Goal: Task Accomplishment & Management: Complete application form

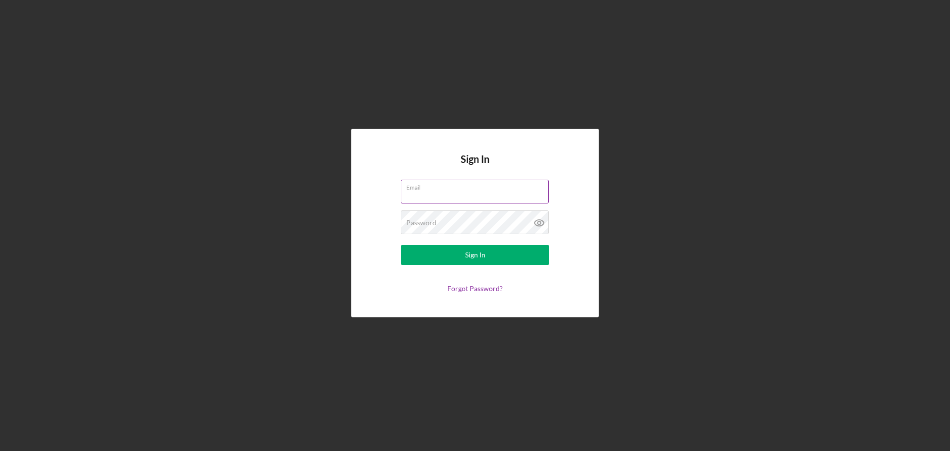
click at [447, 197] on input "Email" at bounding box center [475, 192] width 148 height 24
type input "[EMAIL_ADDRESS][DOMAIN_NAME]"
click at [401, 245] on button "Sign In" at bounding box center [475, 255] width 148 height 20
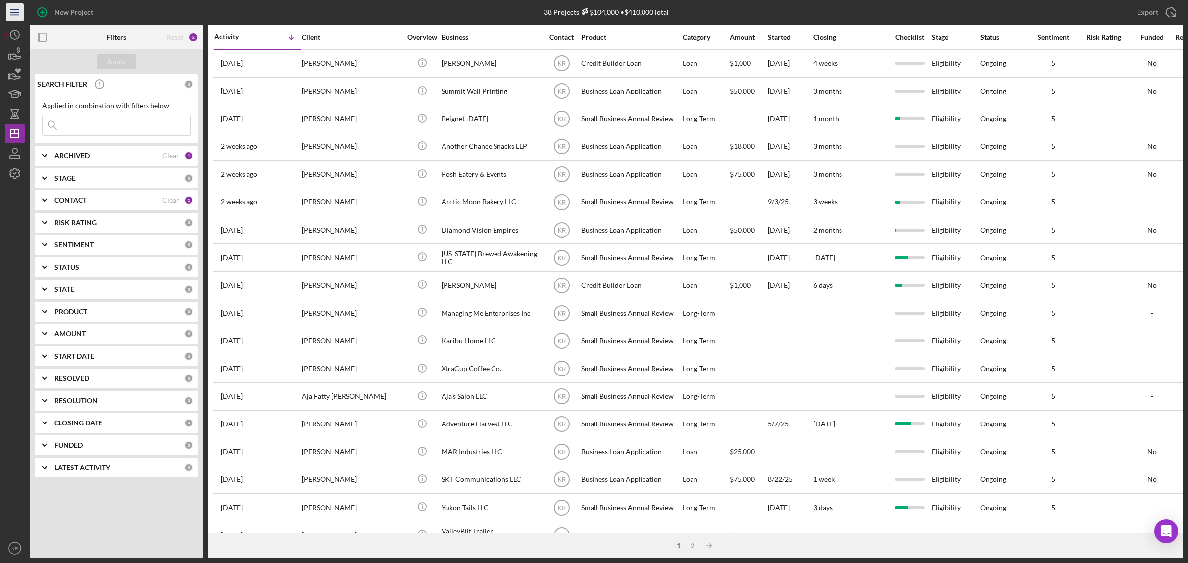
click at [13, 15] on line "button" at bounding box center [14, 15] width 8 height 0
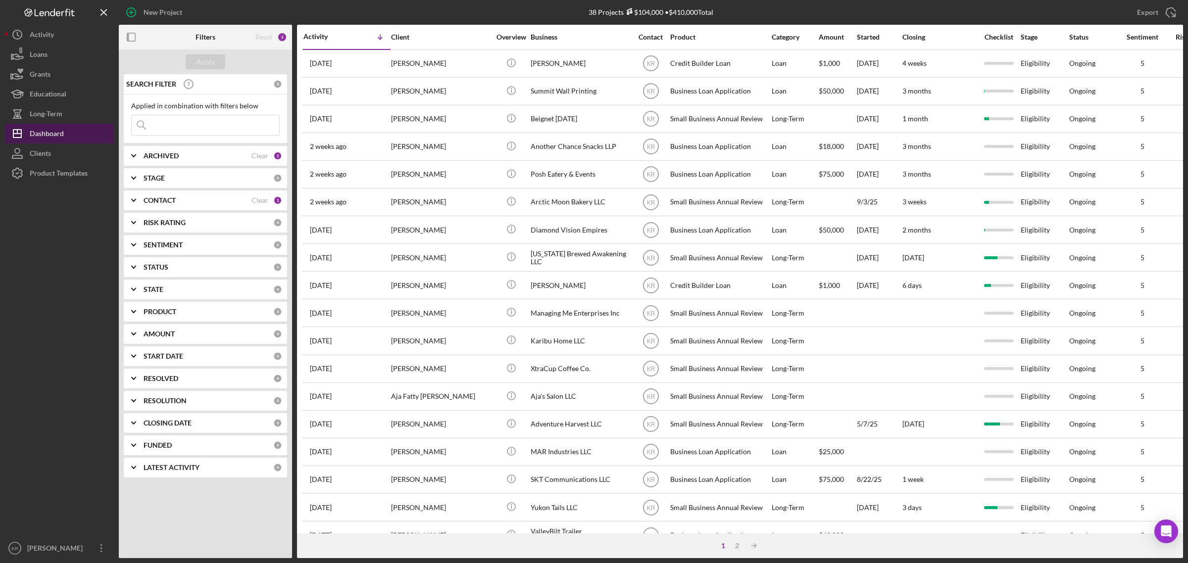
click at [59, 136] on div "Dashboard" at bounding box center [47, 135] width 34 height 22
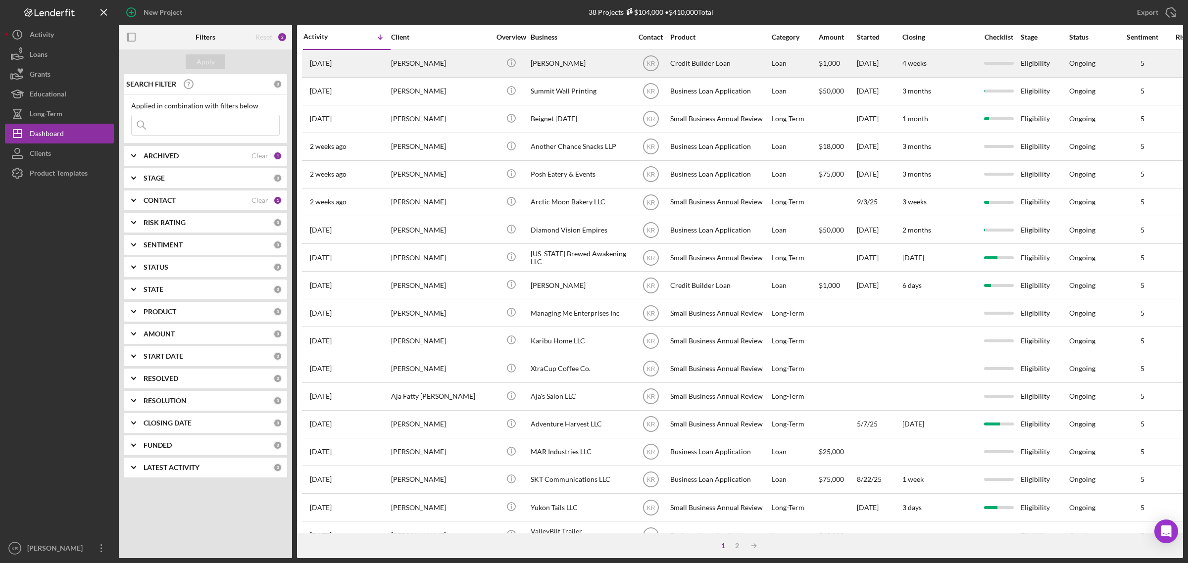
click at [486, 77] on div "[PERSON_NAME]" at bounding box center [440, 63] width 99 height 26
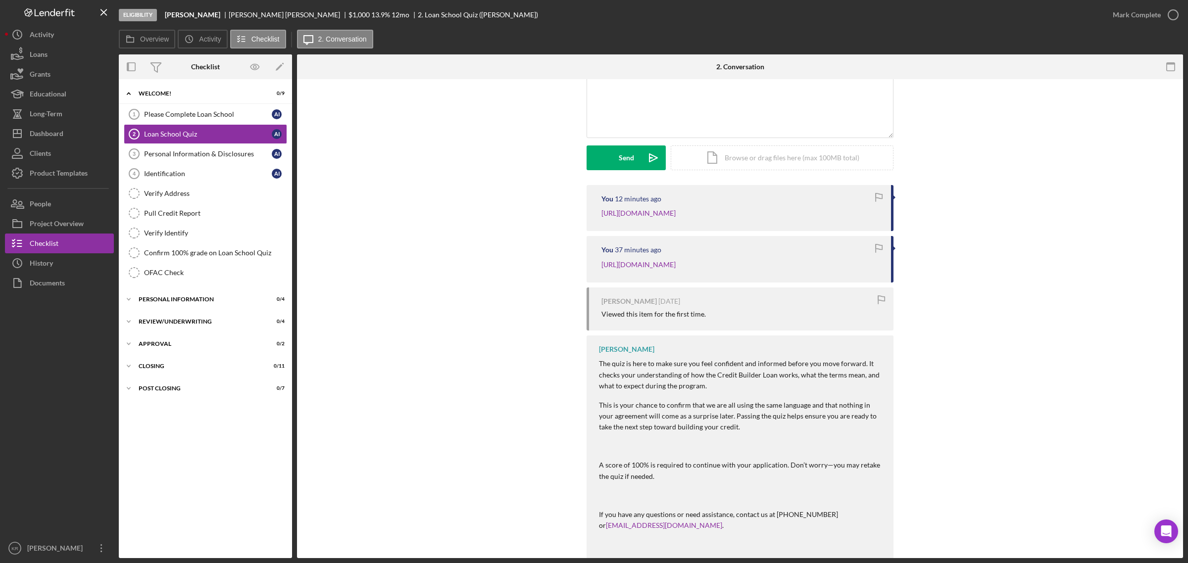
scroll to position [216, 0]
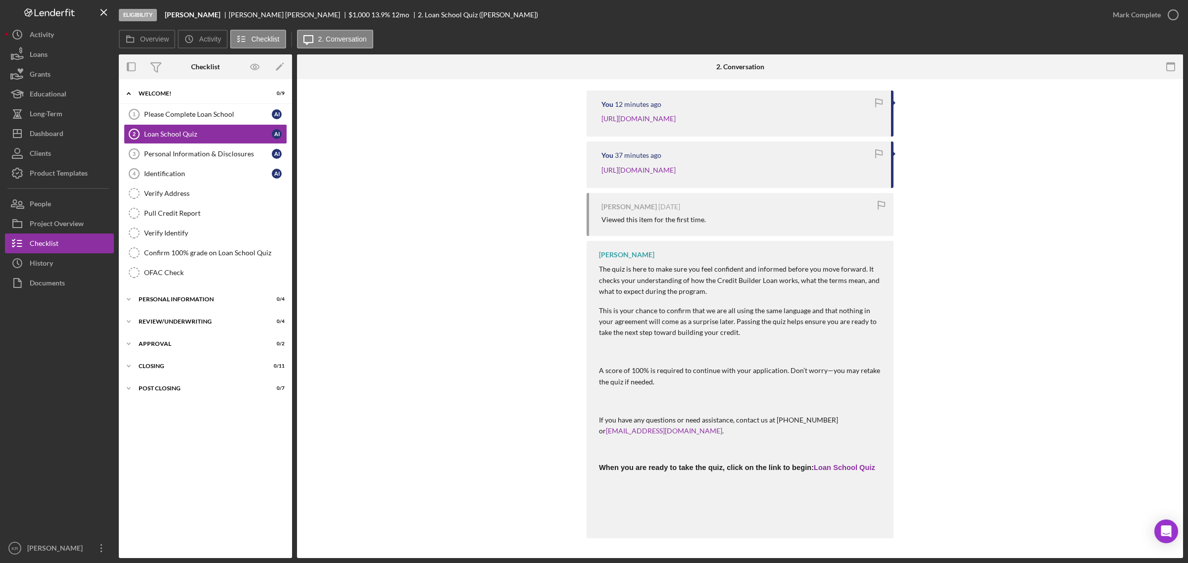
click at [850, 450] on div "The quiz is here to make sure you feel confident and informed before you move f…" at bounding box center [741, 395] width 285 height 262
click at [850, 450] on link "Loan School Quiz" at bounding box center [844, 468] width 61 height 8
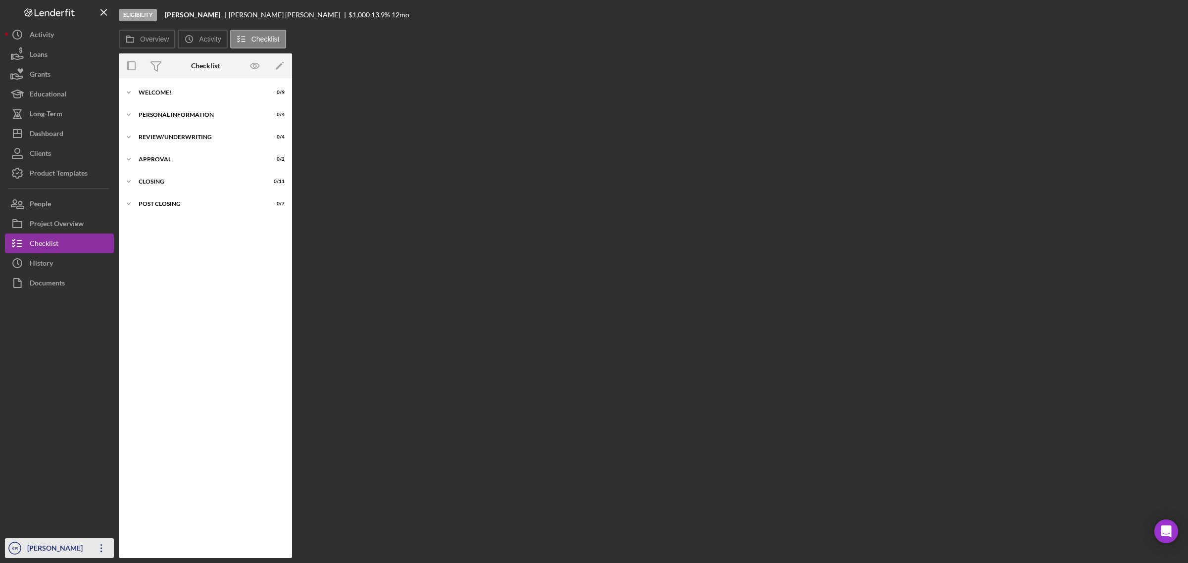
click at [55, 552] on div "[PERSON_NAME]" at bounding box center [57, 549] width 64 height 22
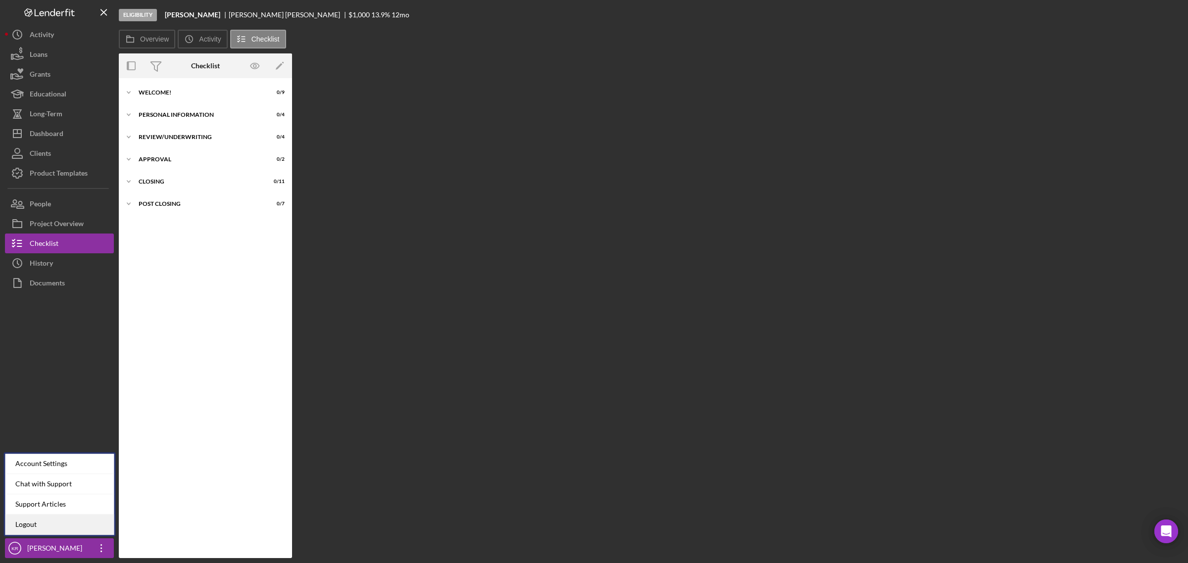
click at [54, 528] on link "Logout" at bounding box center [59, 525] width 109 height 20
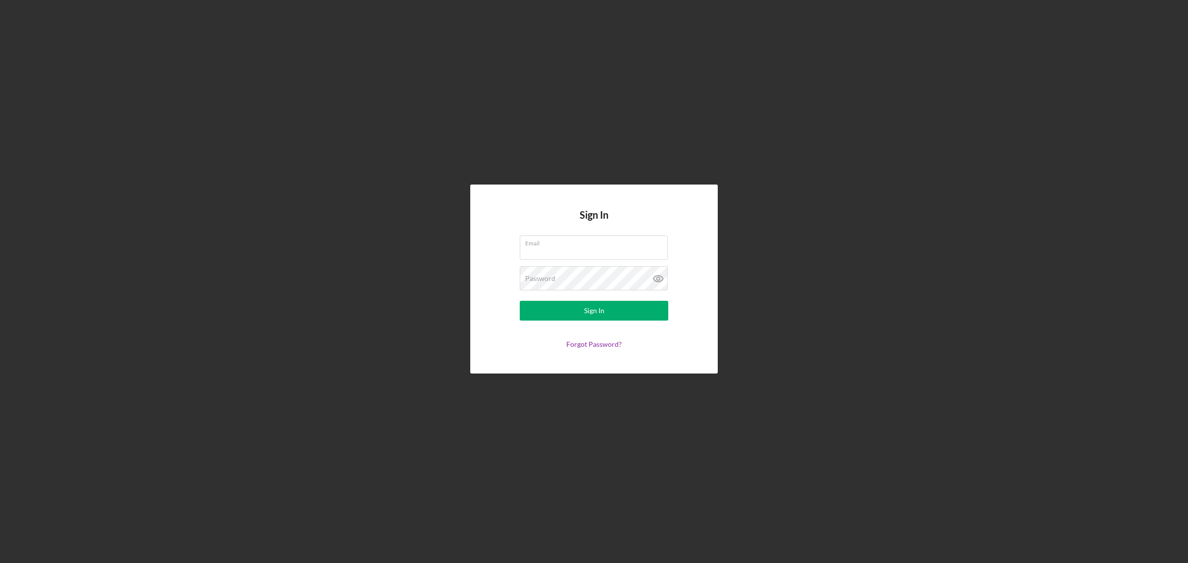
click at [595, 231] on h4 "Sign In" at bounding box center [594, 222] width 29 height 26
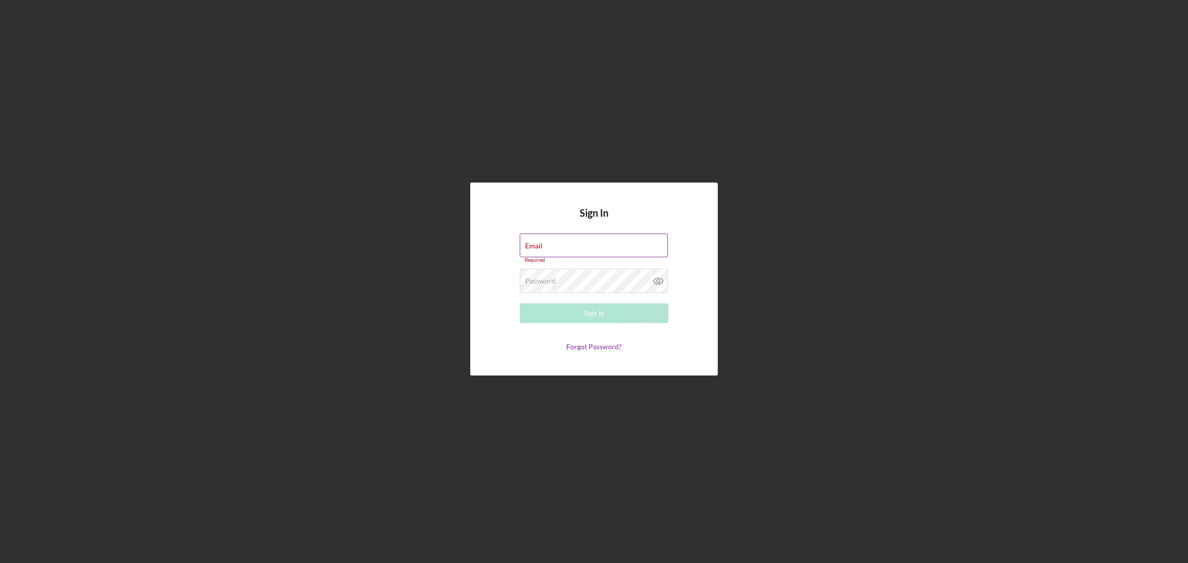
click at [576, 250] on input "Email" at bounding box center [594, 246] width 148 height 24
type input "[EMAIL_ADDRESS][DOMAIN_NAME]"
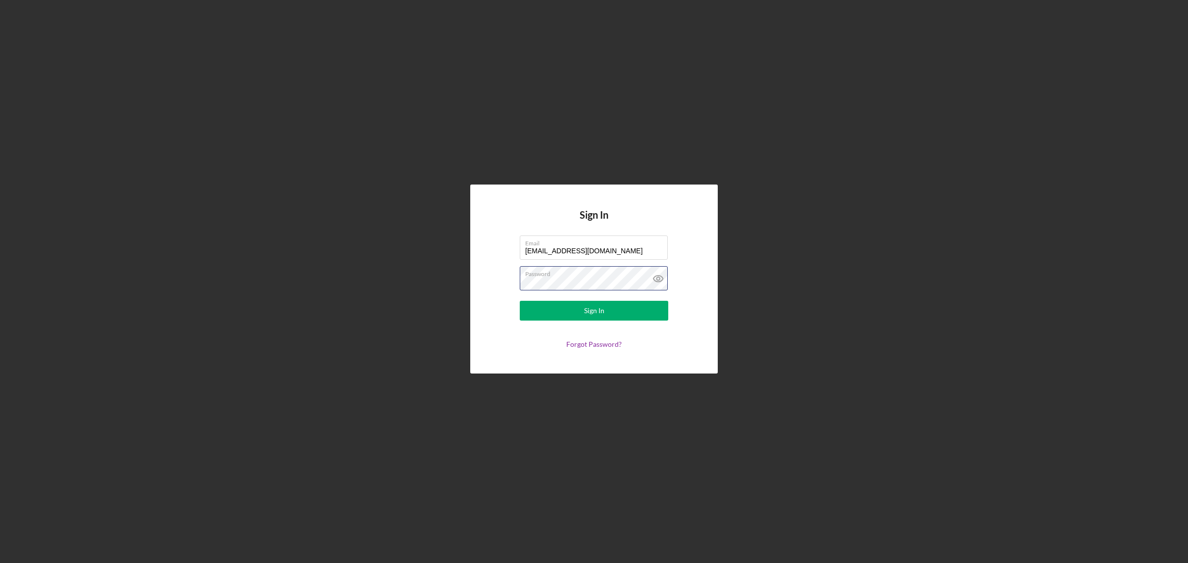
click at [520, 301] on button "Sign In" at bounding box center [594, 311] width 148 height 20
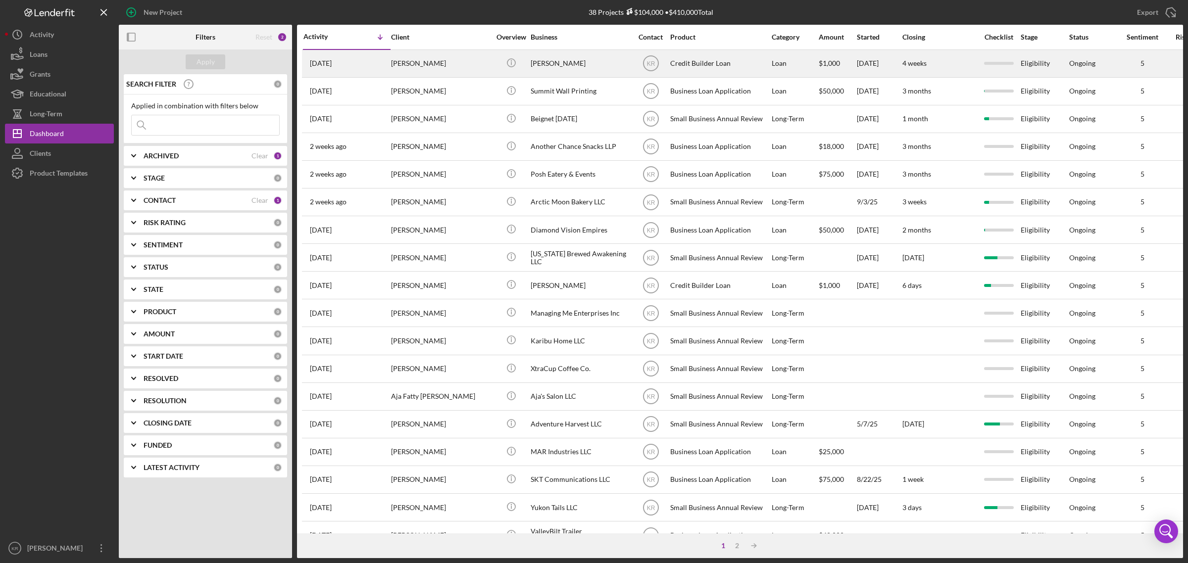
click at [453, 66] on div "[PERSON_NAME]" at bounding box center [440, 63] width 99 height 26
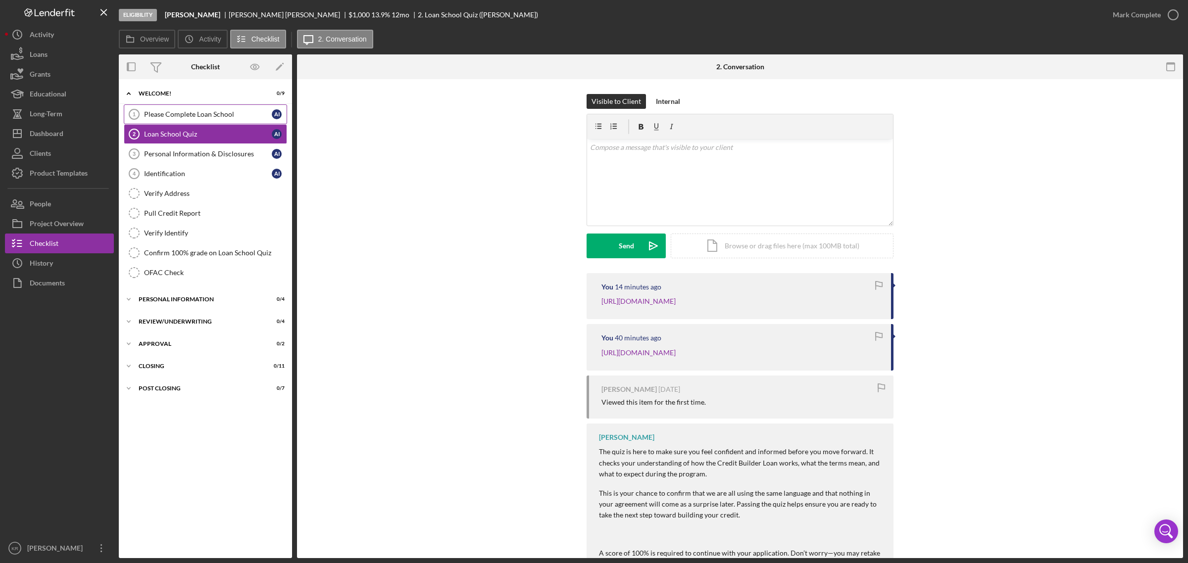
click at [191, 107] on link "Please Complete Loan School 1 Please Complete Loan School A I" at bounding box center [205, 114] width 163 height 20
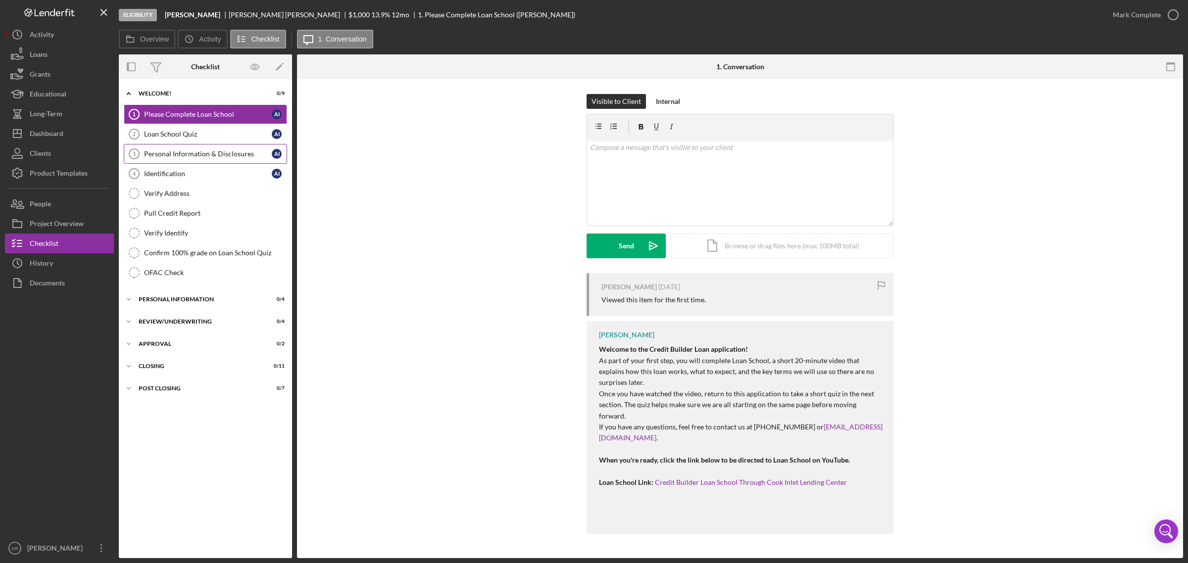
click at [203, 159] on link "Personal Information & Disclosures 3 Personal Information & Disclosures A I" at bounding box center [205, 154] width 163 height 20
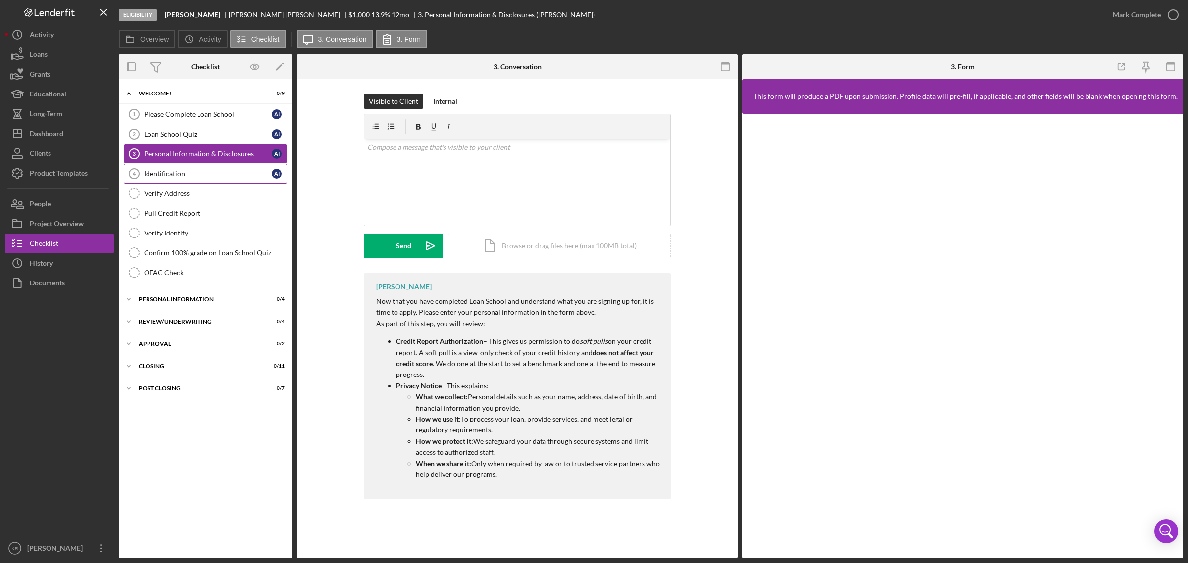
click at [218, 174] on div "Identification" at bounding box center [208, 174] width 128 height 8
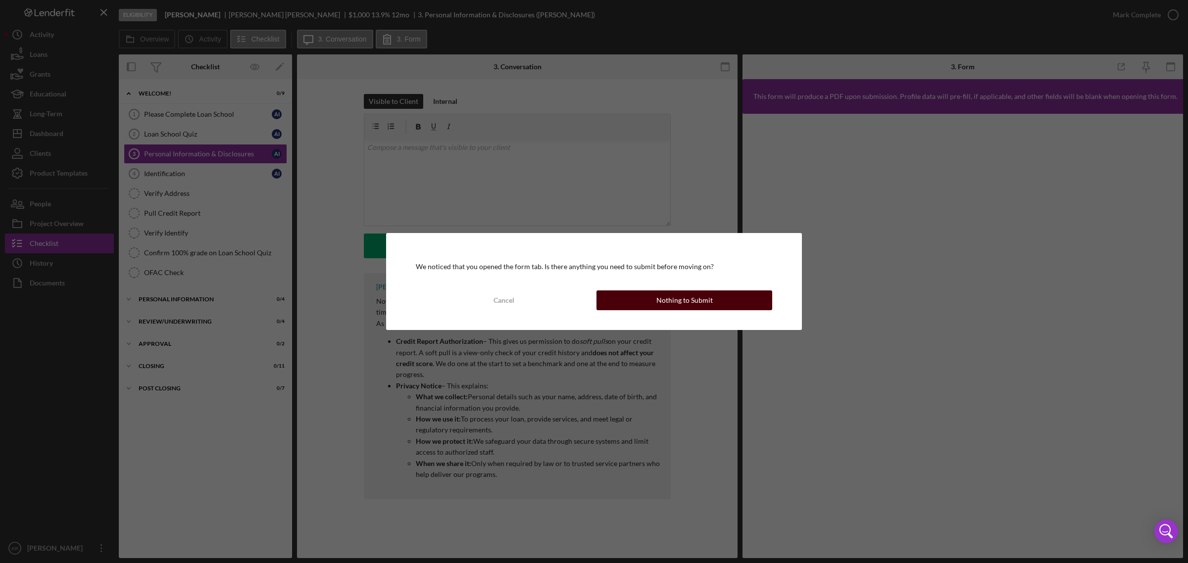
click at [711, 307] on button "Nothing to Submit" at bounding box center [684, 301] width 176 height 20
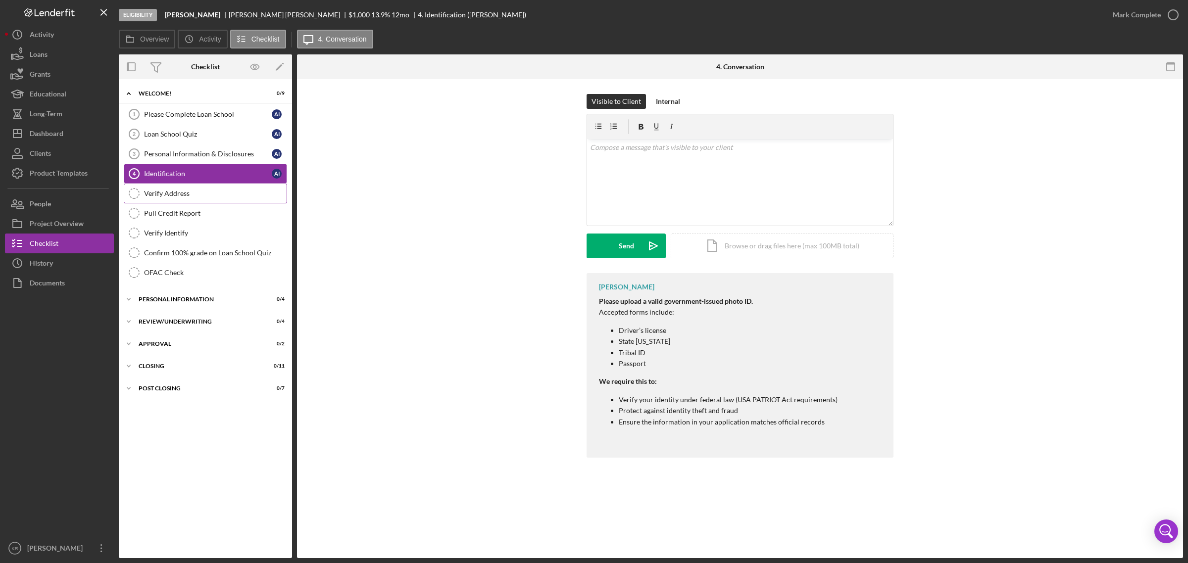
click at [207, 195] on div "Verify Address" at bounding box center [215, 194] width 143 height 8
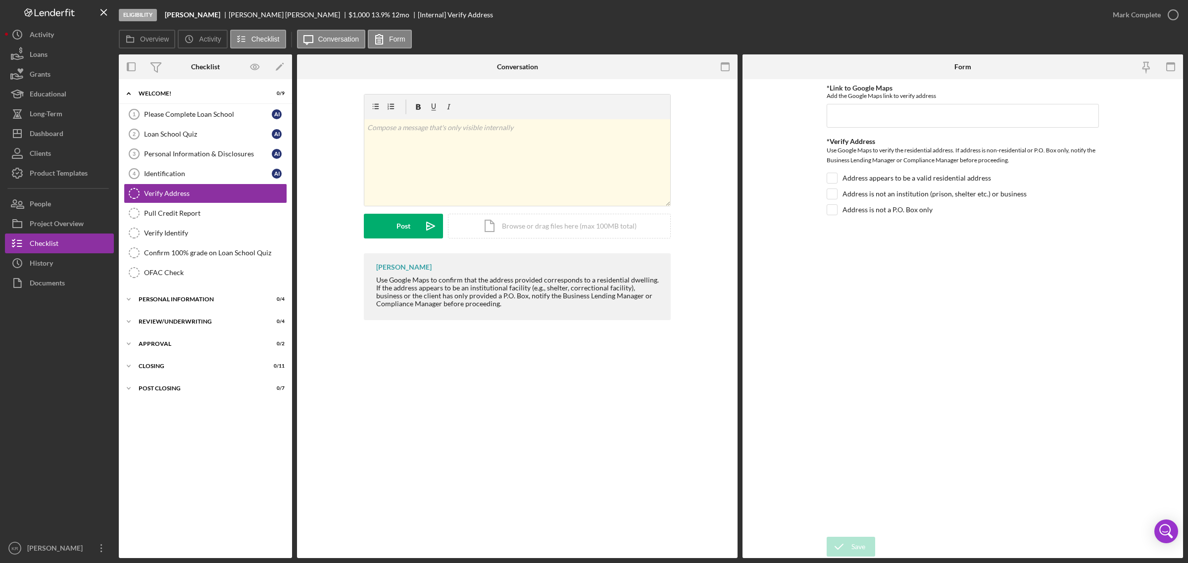
click at [182, 313] on div "Icon/Expander Welcome! 0 / 9 Please Complete Loan School 1 Please Complete Loan…" at bounding box center [205, 318] width 173 height 469
click at [190, 302] on div "Personal Information" at bounding box center [209, 299] width 141 height 6
click at [183, 407] on div "Review/Underwriting" at bounding box center [209, 406] width 141 height 6
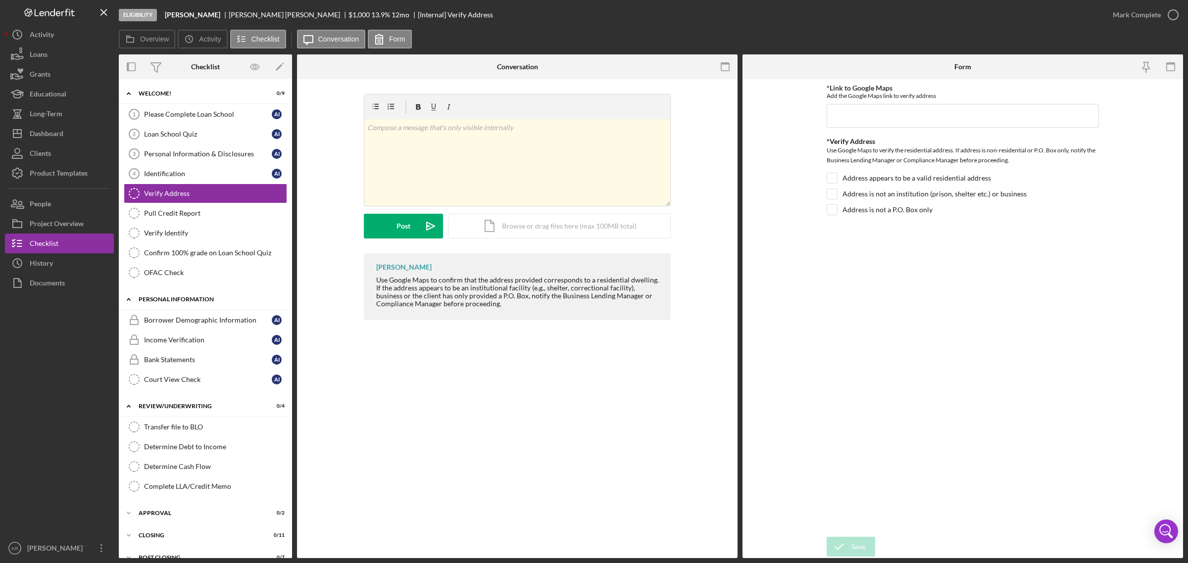
click at [181, 297] on div "Icon/Expander Personal Information 0 / 4" at bounding box center [205, 300] width 173 height 20
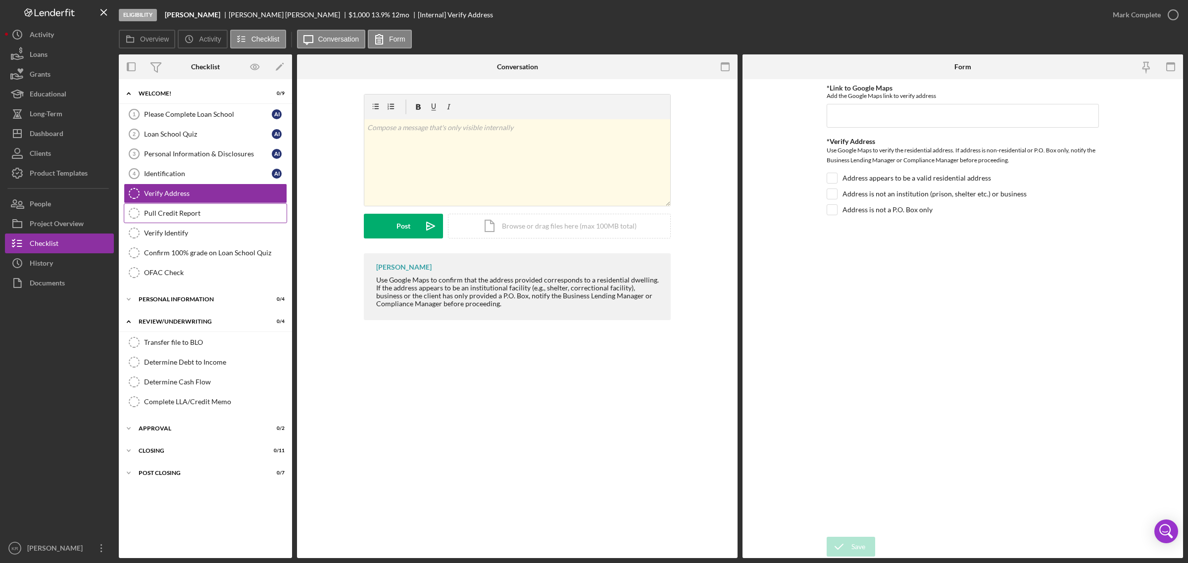
click at [172, 209] on link "Pull Credit Report Pull Credit Report" at bounding box center [205, 213] width 163 height 20
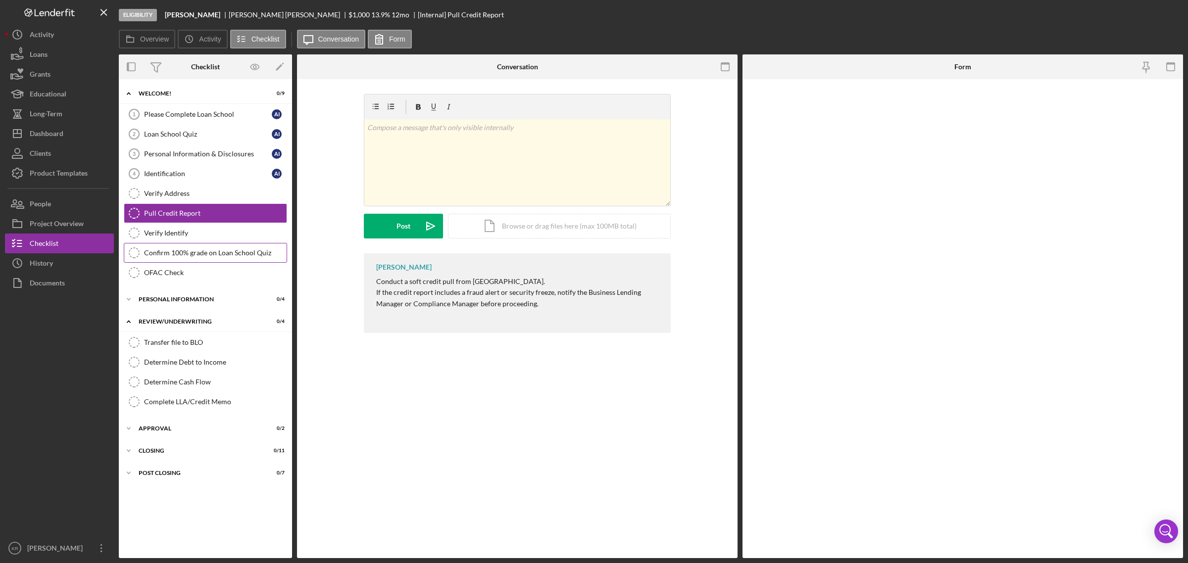
click at [181, 263] on link "Confirm 100% grade on Loan School Quiz Confirm 100% grade on Loan School Quiz" at bounding box center [205, 253] width 163 height 20
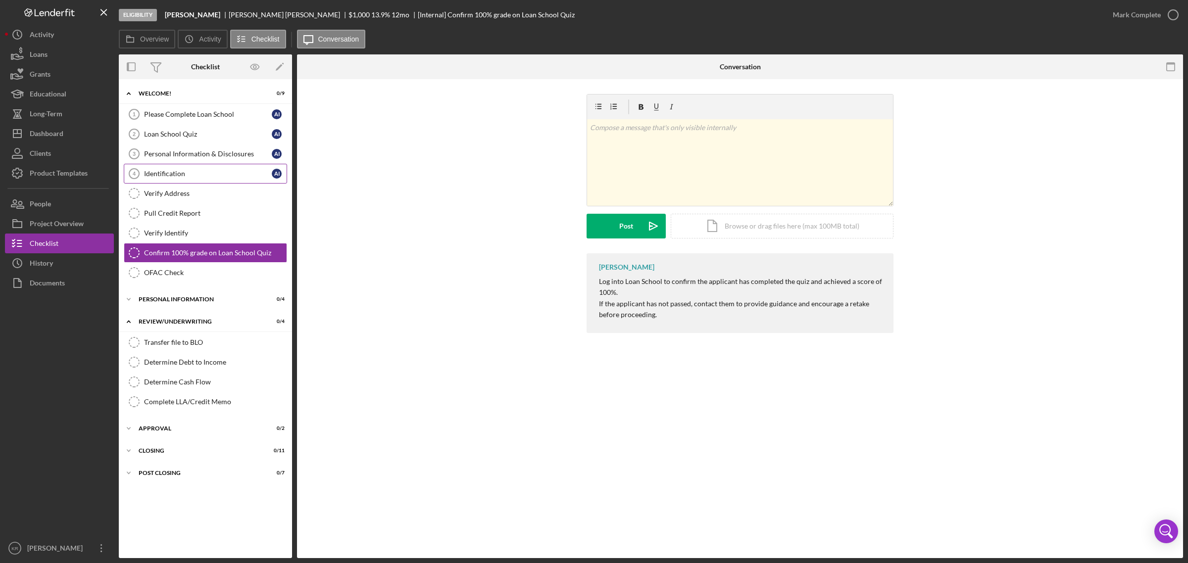
click at [179, 172] on div "Identification" at bounding box center [208, 174] width 128 height 8
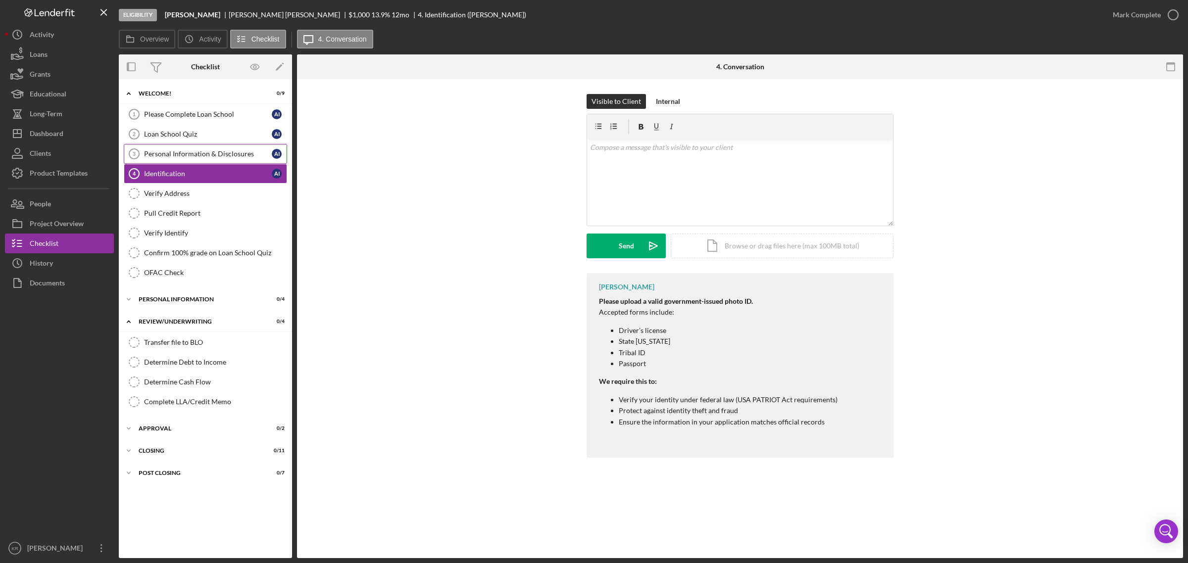
click at [199, 146] on link "Personal Information & Disclosures 3 Personal Information & Disclosures A I" at bounding box center [205, 154] width 163 height 20
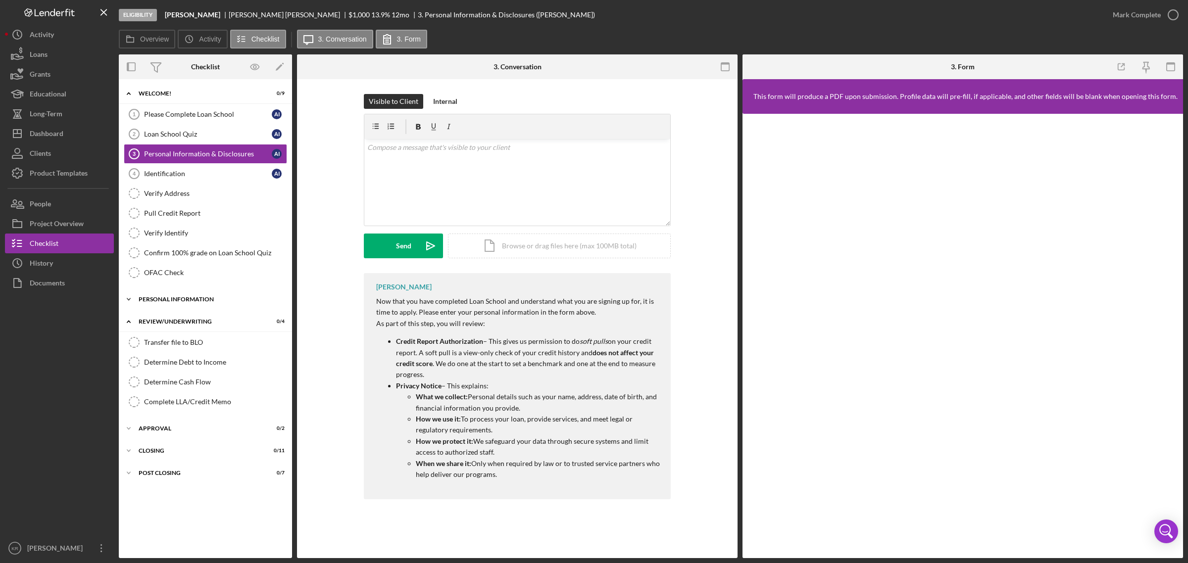
click at [190, 298] on div "Icon/Expander Personal Information 0 / 4" at bounding box center [205, 300] width 173 height 20
